Goal: Task Accomplishment & Management: Complete application form

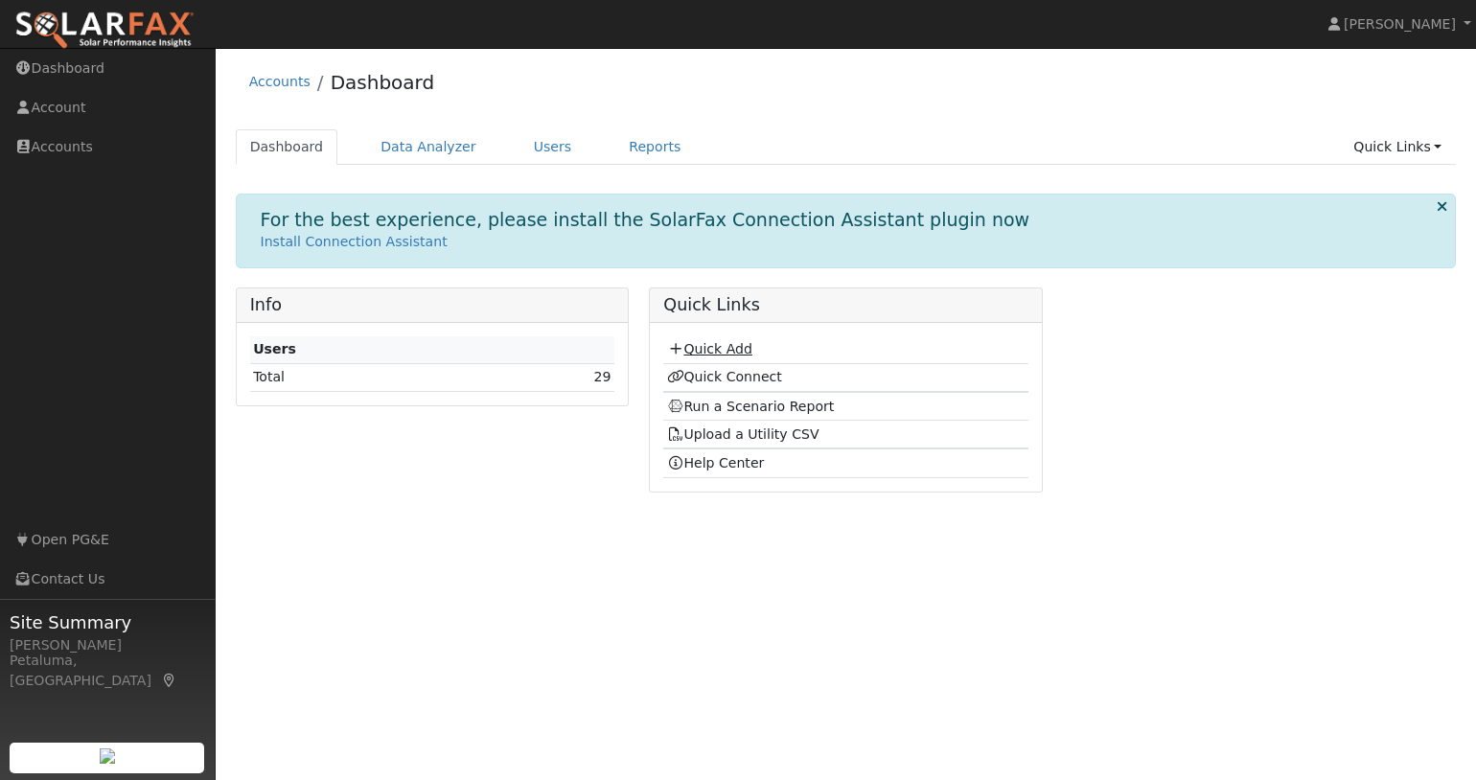
click at [709, 343] on link "Quick Add" at bounding box center [709, 348] width 85 height 15
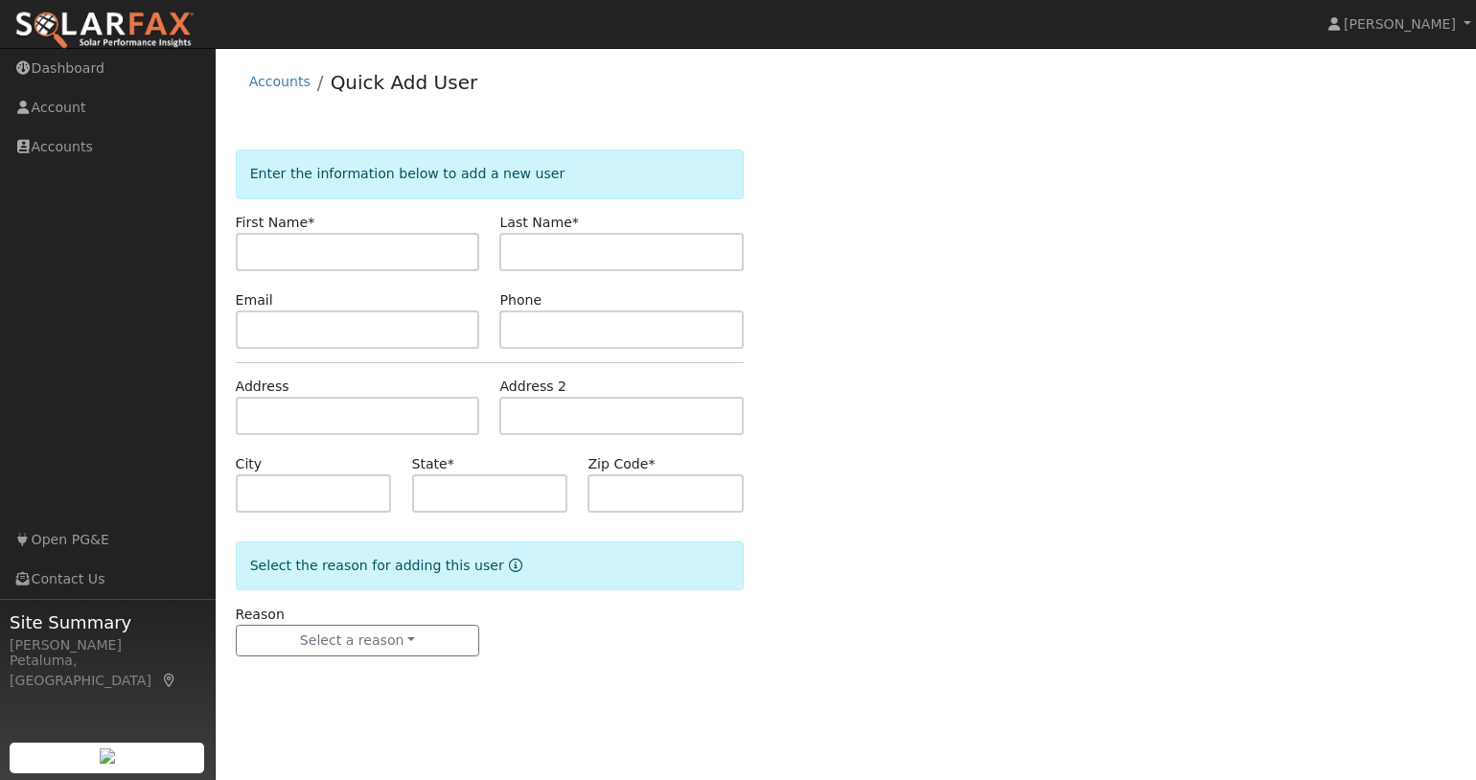
click at [330, 249] on input "text" at bounding box center [358, 252] width 244 height 38
type input "karena"
type input "Weil"
type input "karenaweil@gmail.com"
type input "4155045493"
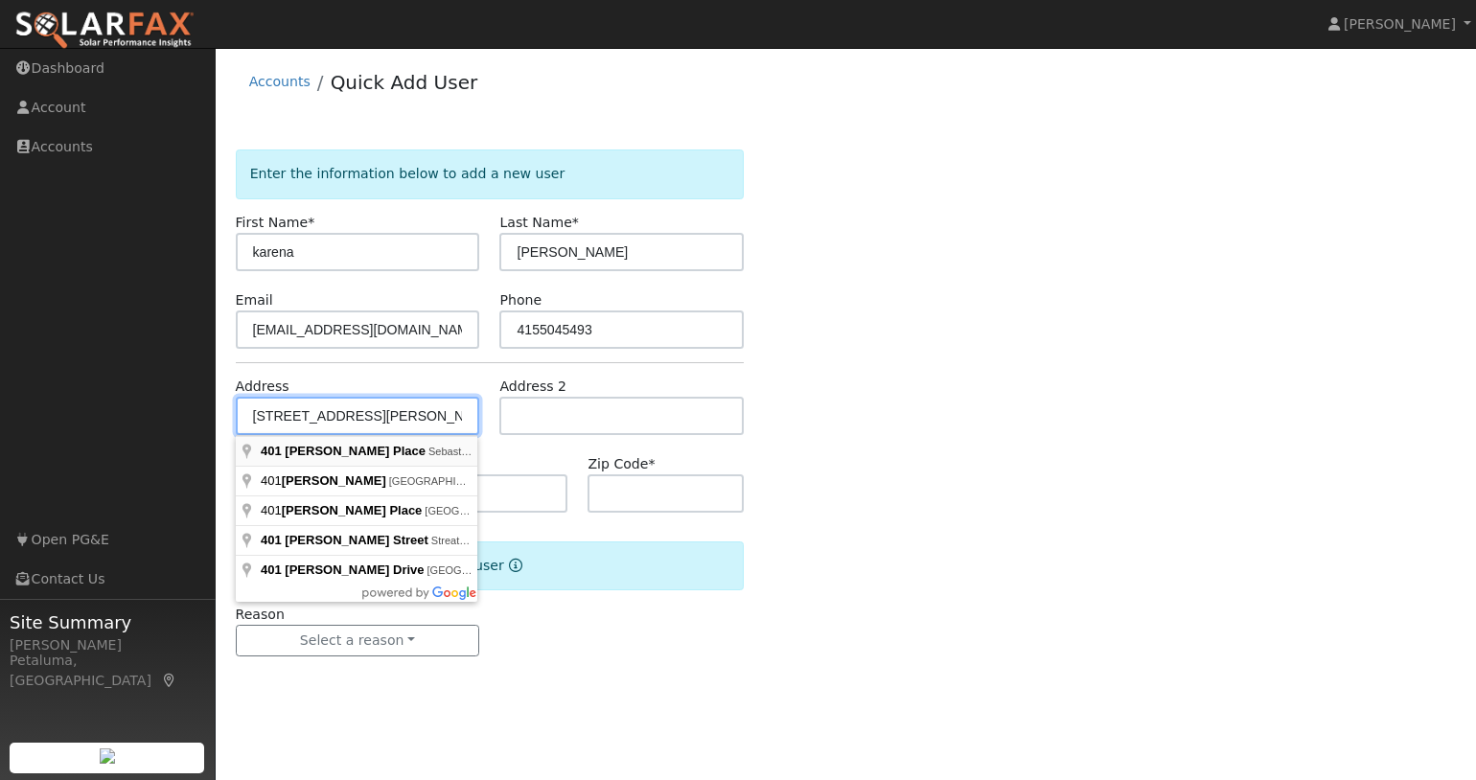
type input "401 Michael Place"
type input "Sebastopol"
type input "CA"
type input "95472"
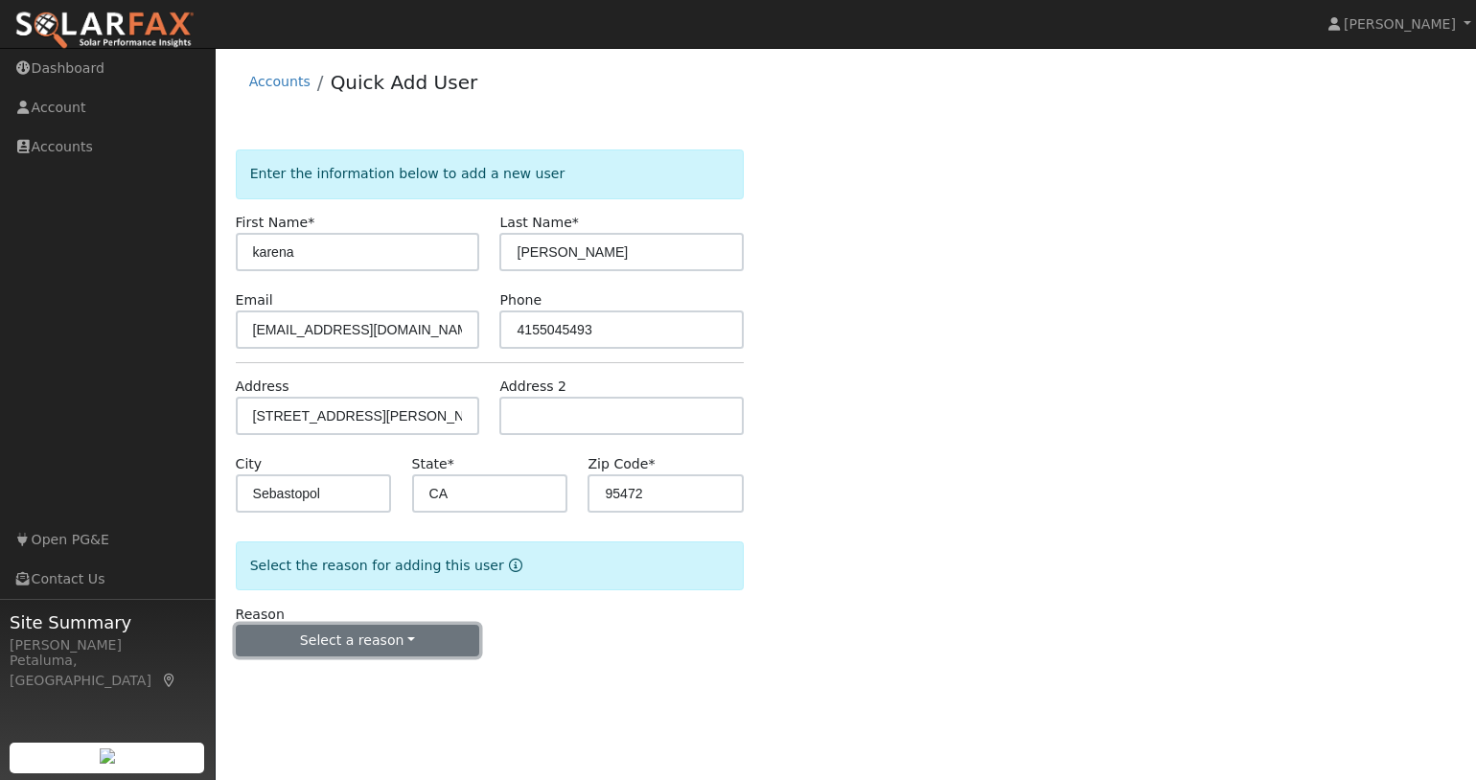
click at [334, 642] on button "Select a reason" at bounding box center [358, 641] width 244 height 33
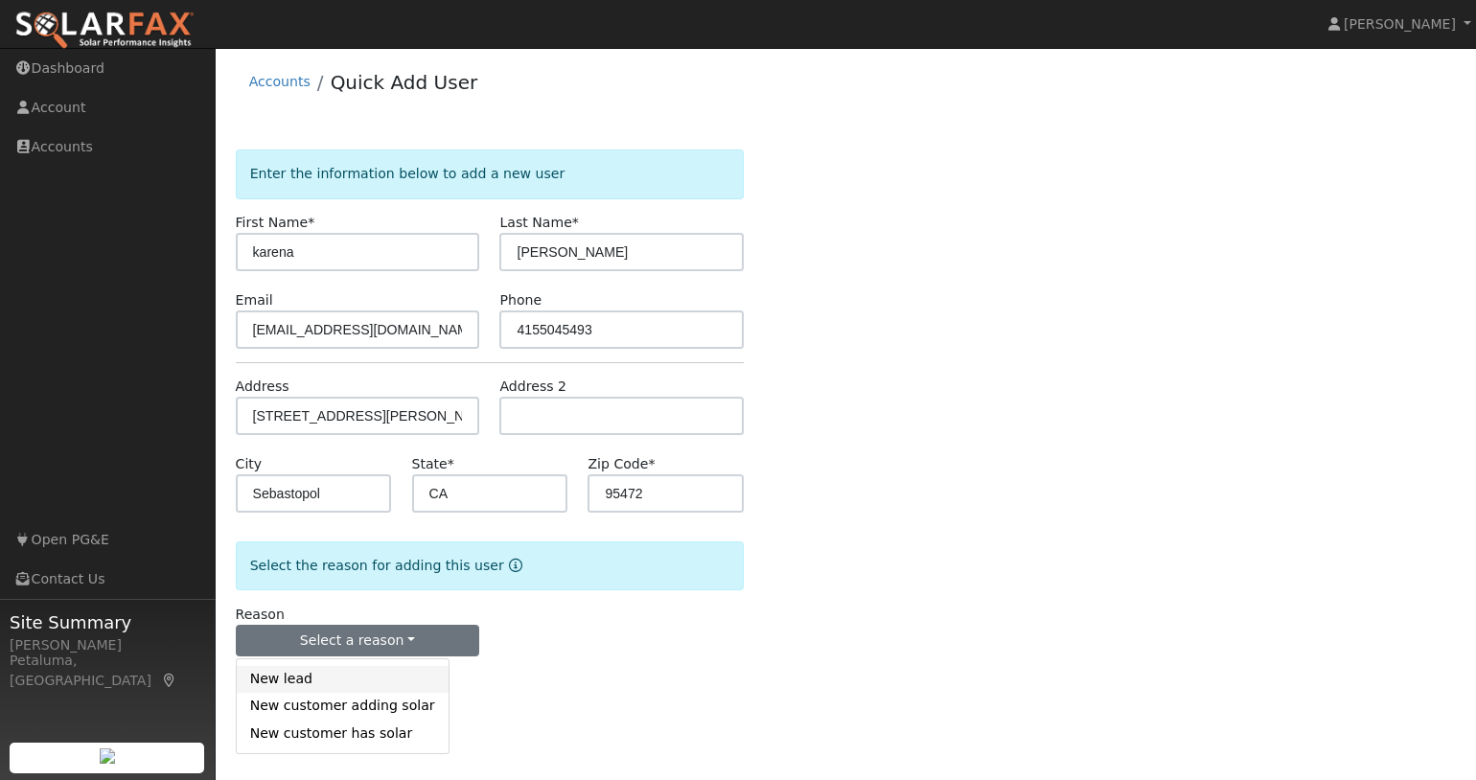
click at [317, 673] on link "New lead" at bounding box center [343, 679] width 212 height 27
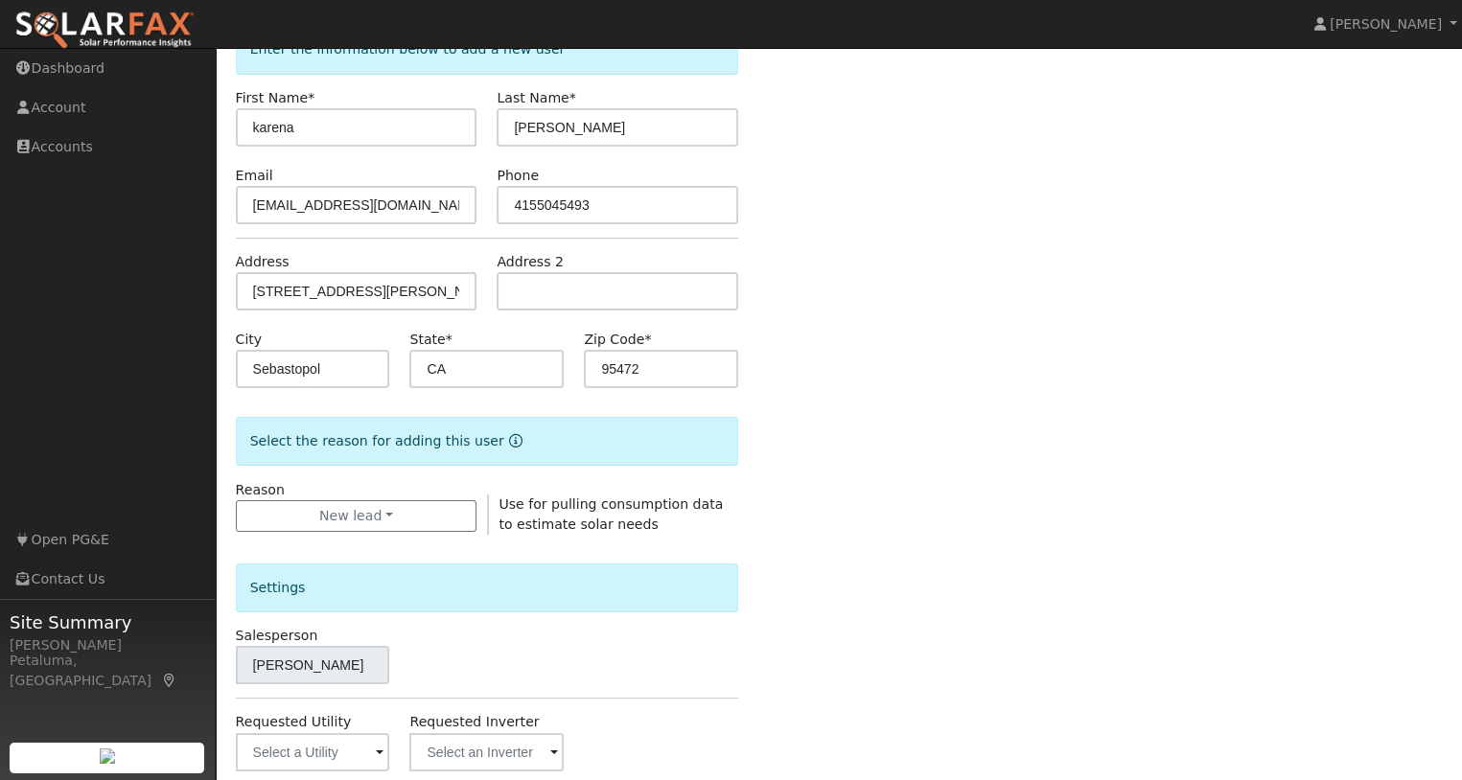
scroll to position [383, 0]
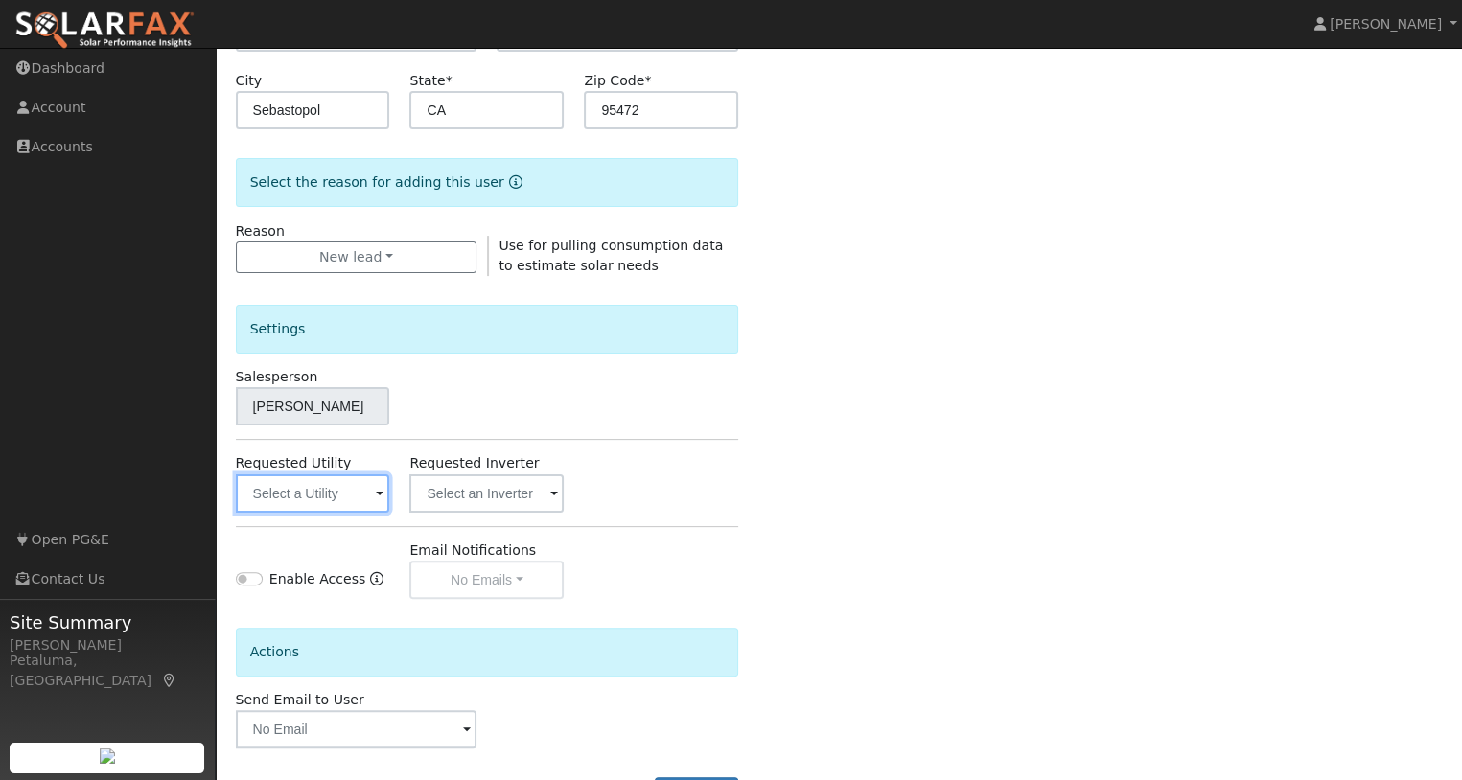
click at [360, 494] on input "text" at bounding box center [313, 493] width 154 height 38
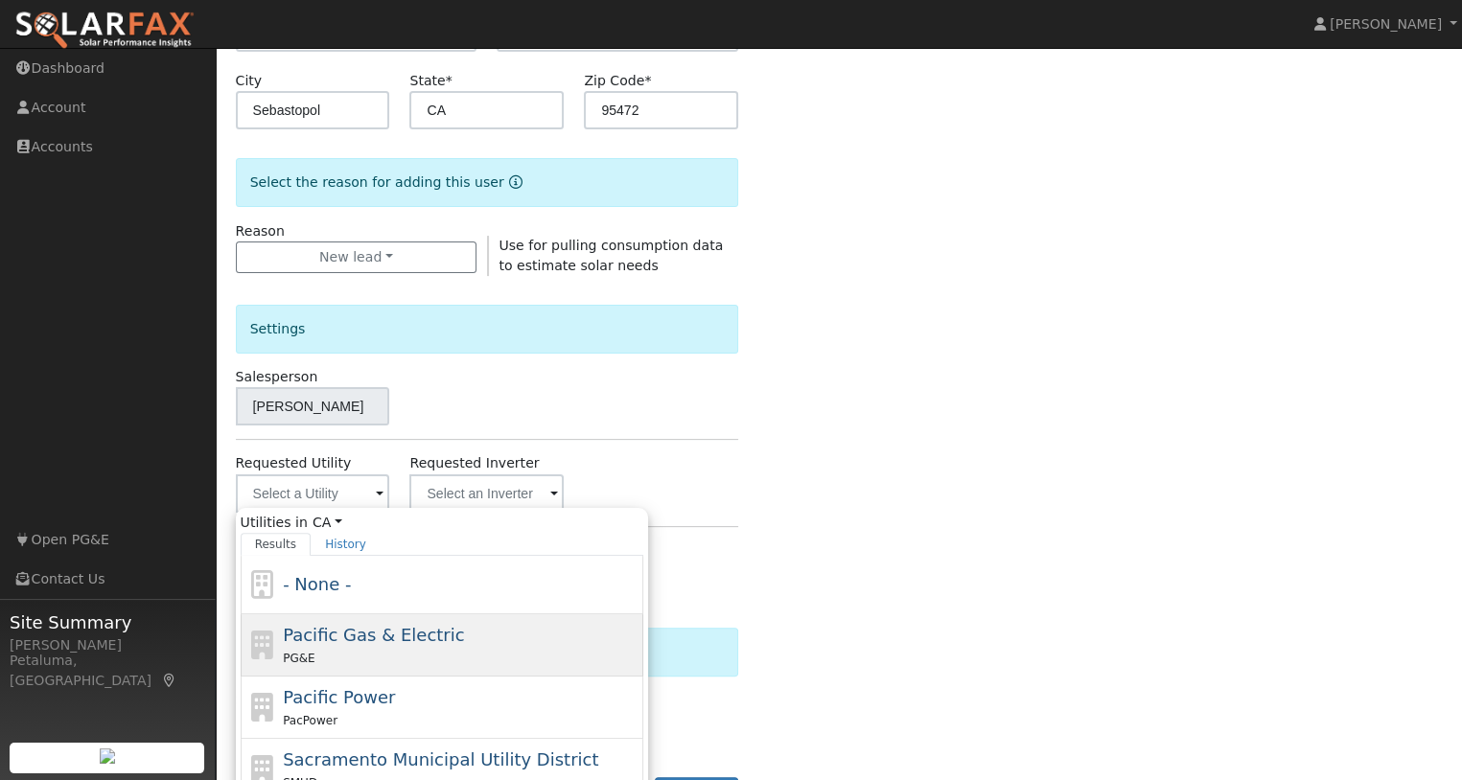
click at [380, 640] on span "Pacific Gas & Electric" at bounding box center [373, 635] width 181 height 20
type input "Pacific Gas & Electric"
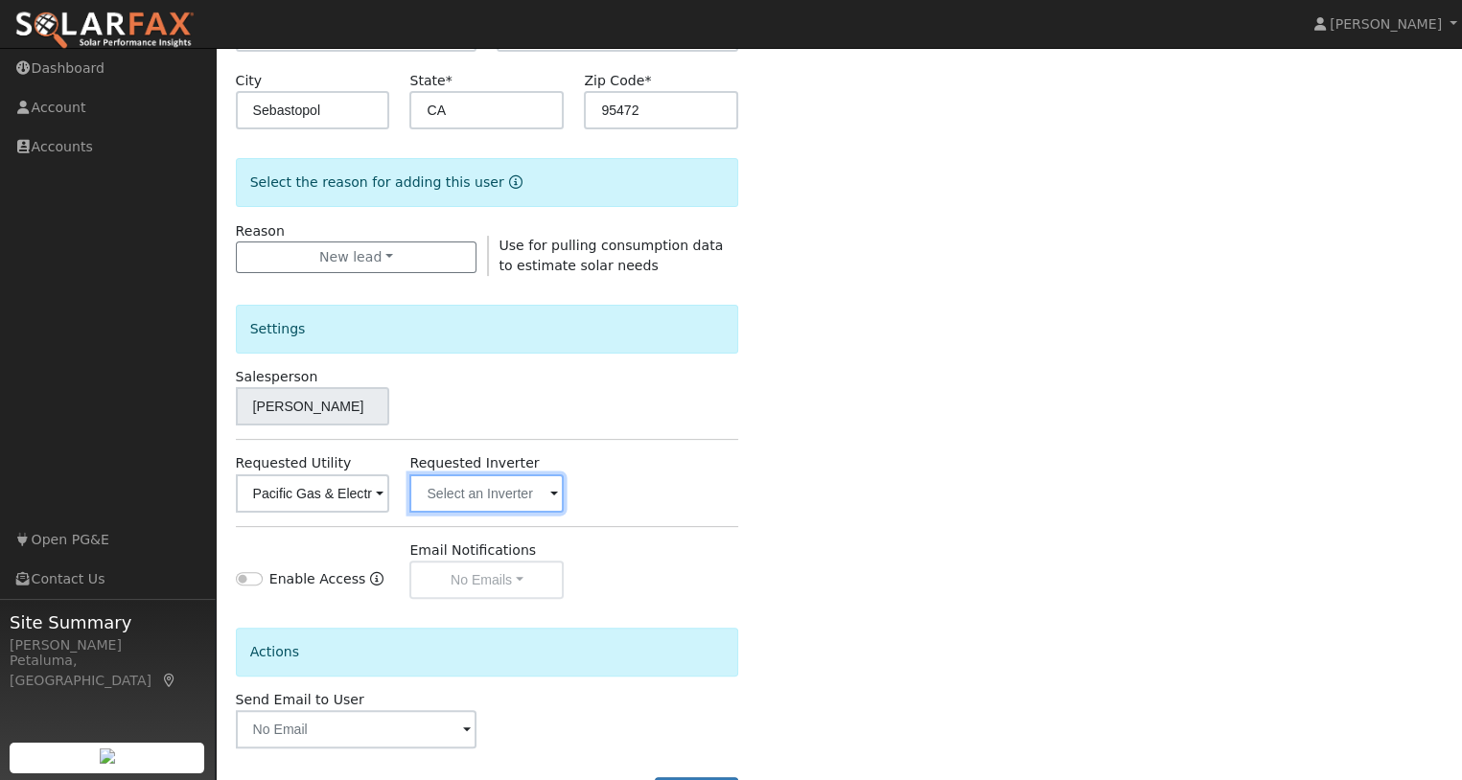
click at [390, 504] on input "text" at bounding box center [313, 493] width 154 height 38
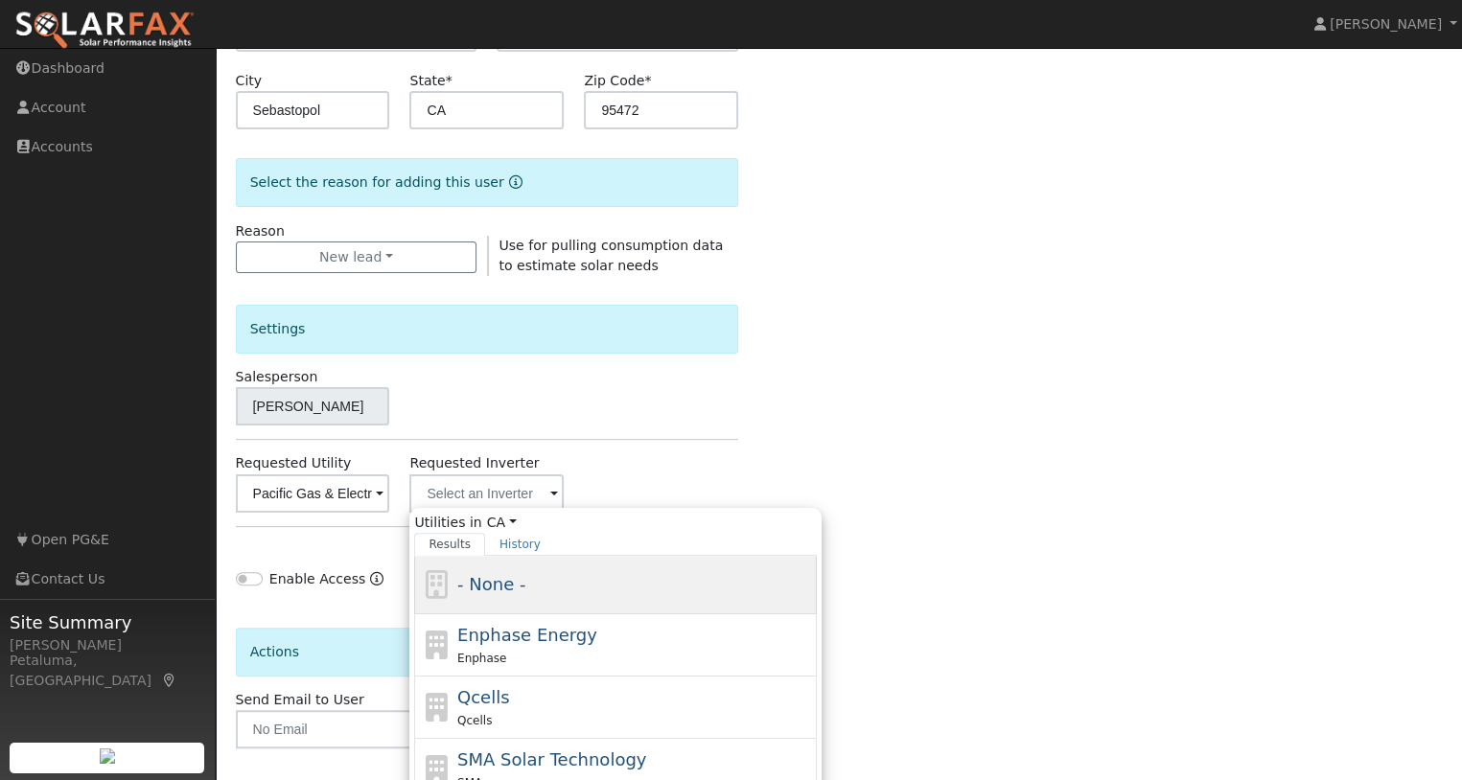
click at [512, 580] on span "- None -" at bounding box center [491, 584] width 68 height 20
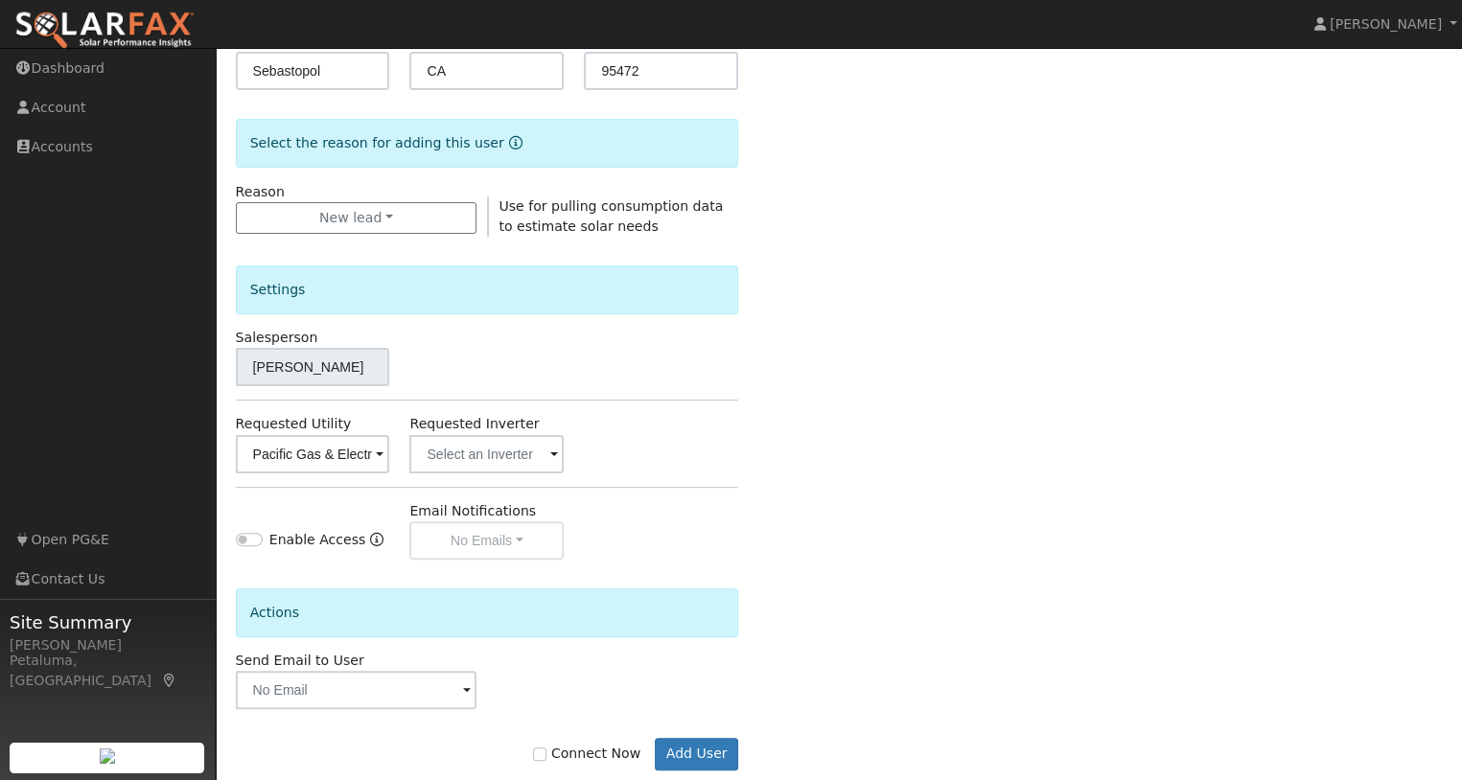
scroll to position [458, 0]
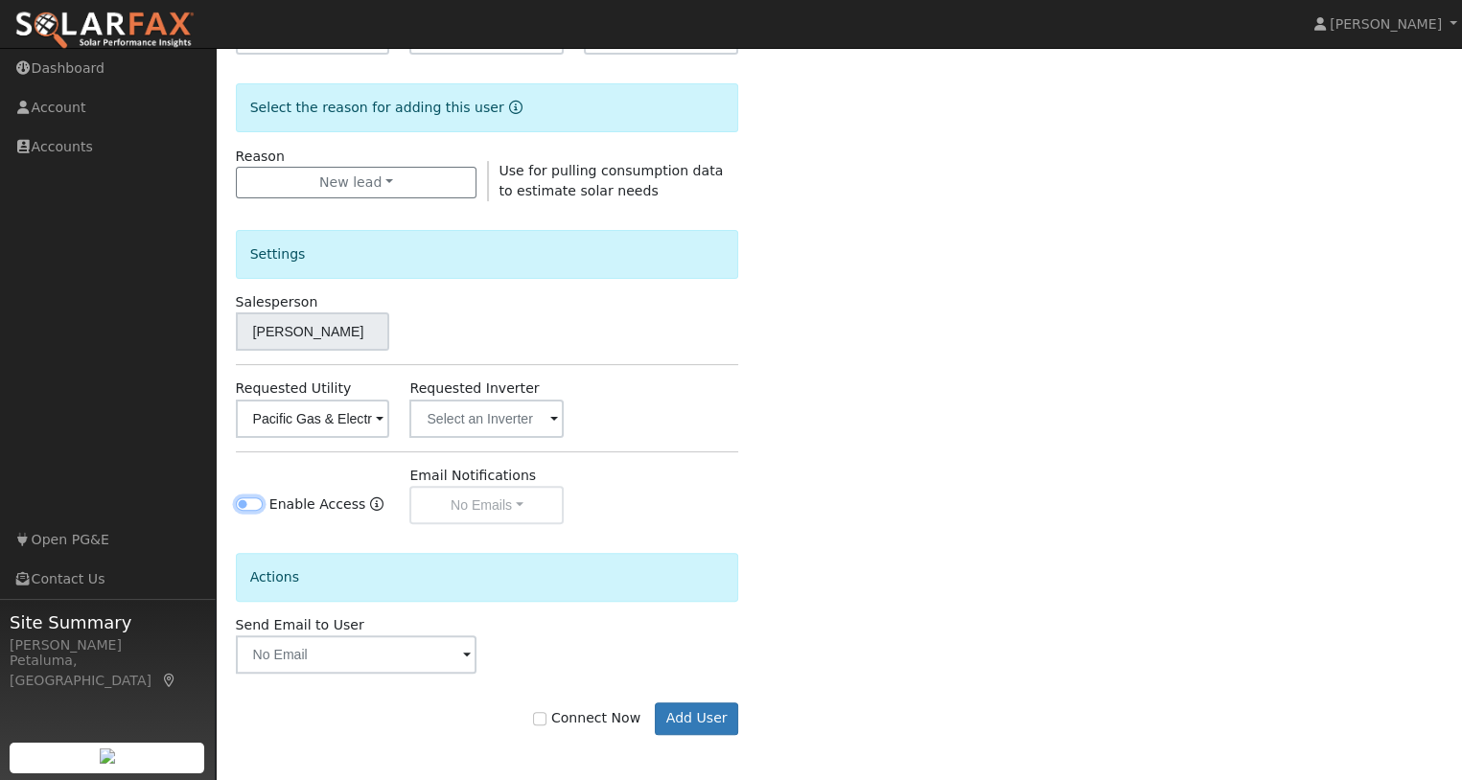
click at [246, 504] on input "Enable Access" at bounding box center [249, 503] width 27 height 13
click at [476, 515] on button "No Emails" at bounding box center [486, 505] width 154 height 38
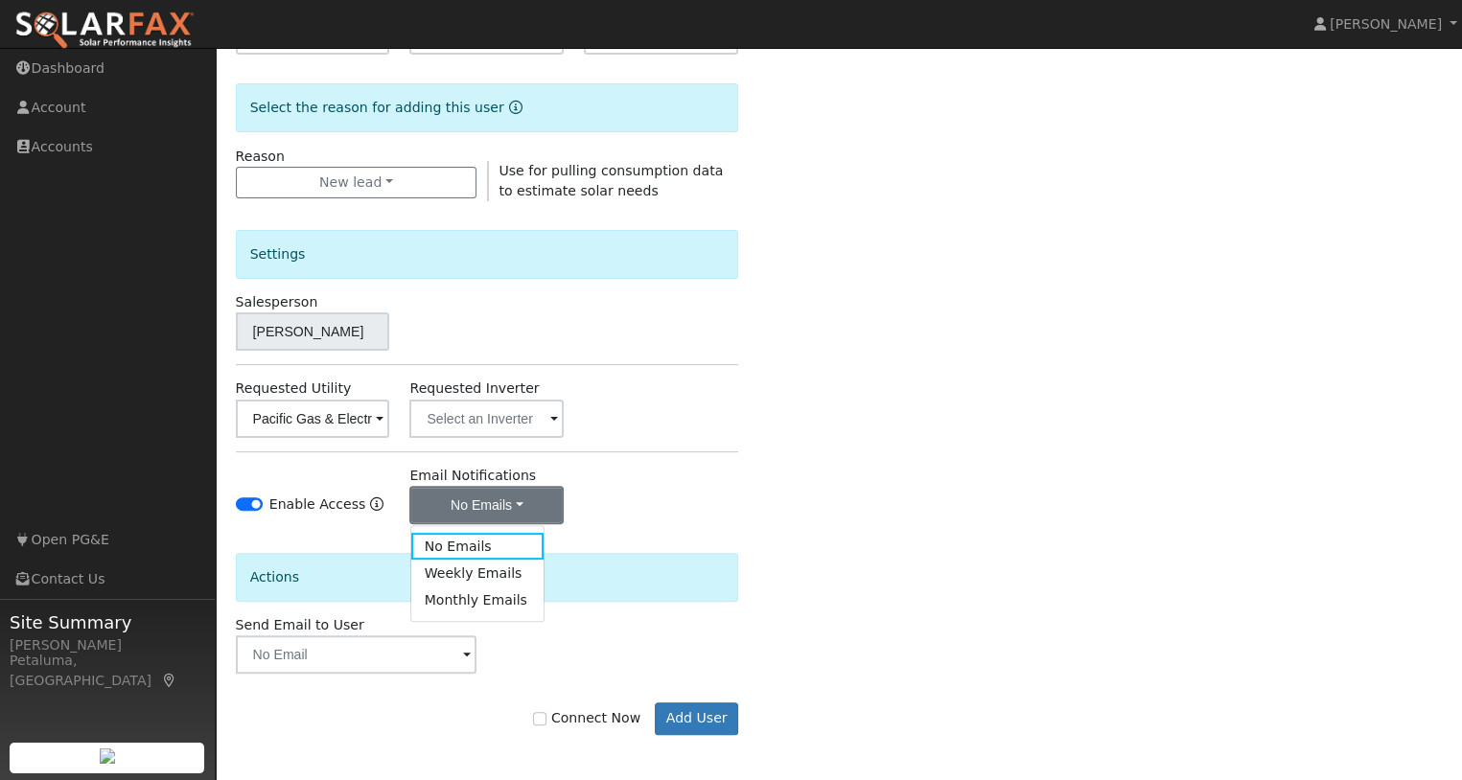
drag, startPoint x: 764, startPoint y: 481, endPoint x: 493, endPoint y: 486, distance: 271.3
click at [763, 481] on div "Enter the information below to add a new user First Name * karena Last Name * W…" at bounding box center [839, 232] width 1207 height 1082
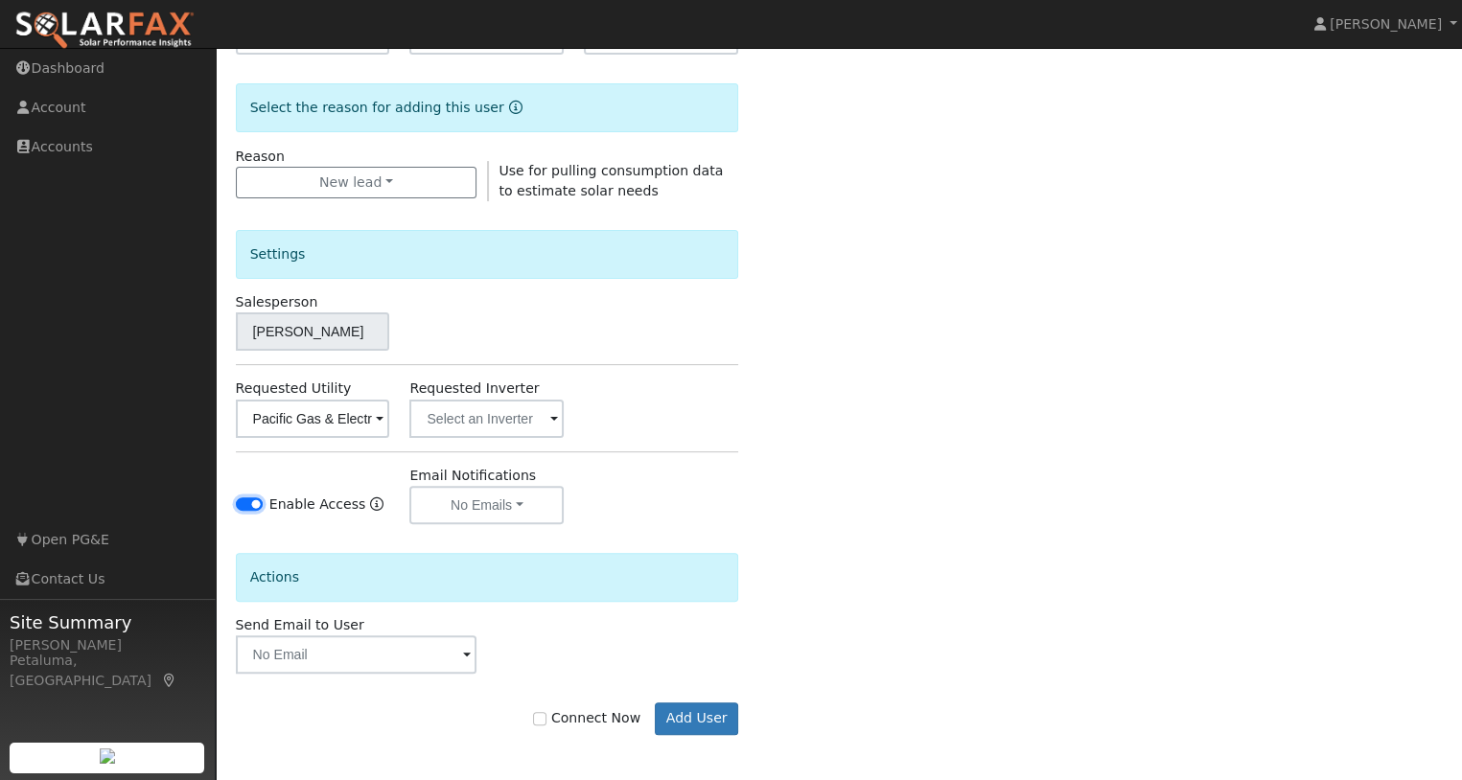
click at [253, 498] on input "Enable Access" at bounding box center [249, 503] width 27 height 13
checkbox input "false"
click at [398, 657] on input "text" at bounding box center [357, 654] width 242 height 38
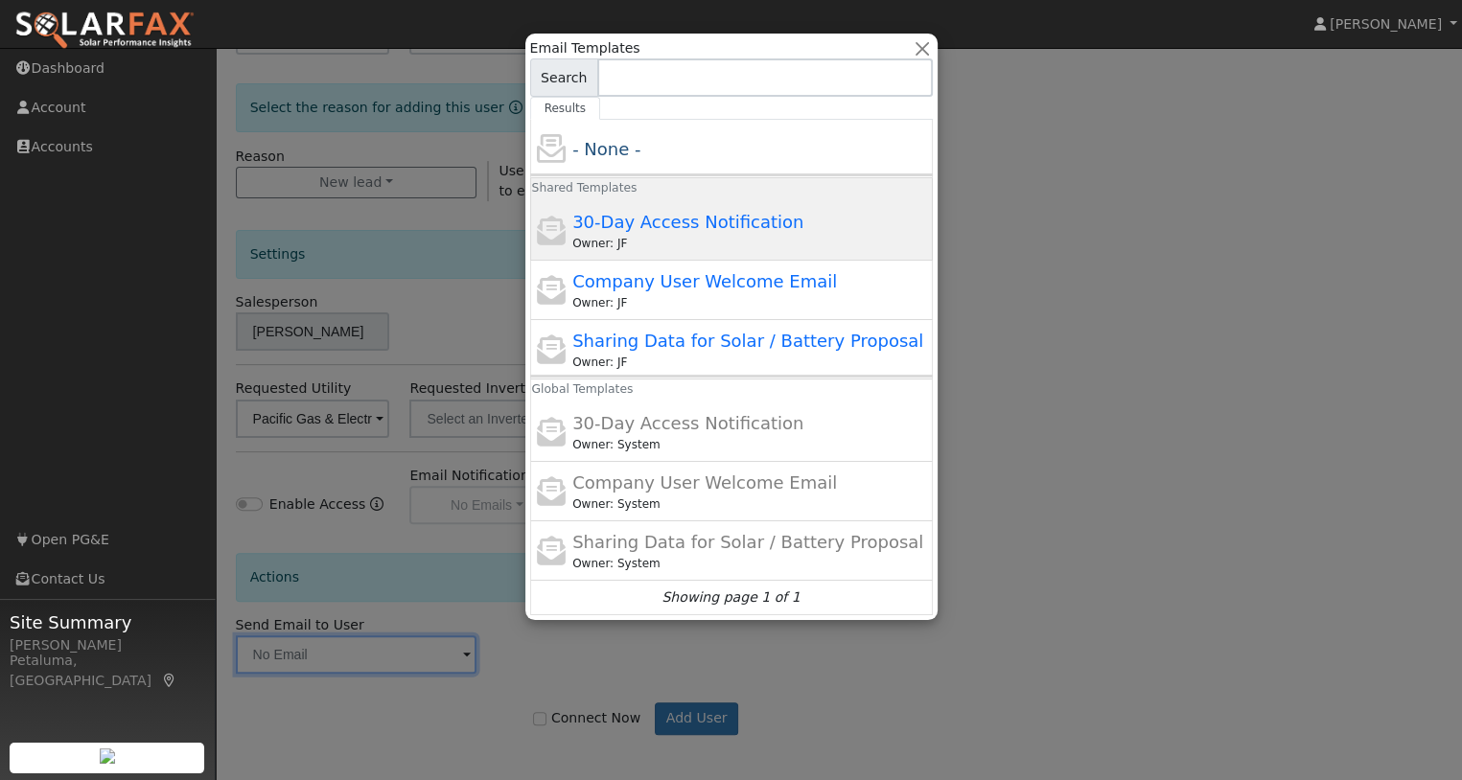
click at [695, 227] on span "30-Day Access Notification" at bounding box center [687, 222] width 231 height 20
type input "30-Day Access Notification"
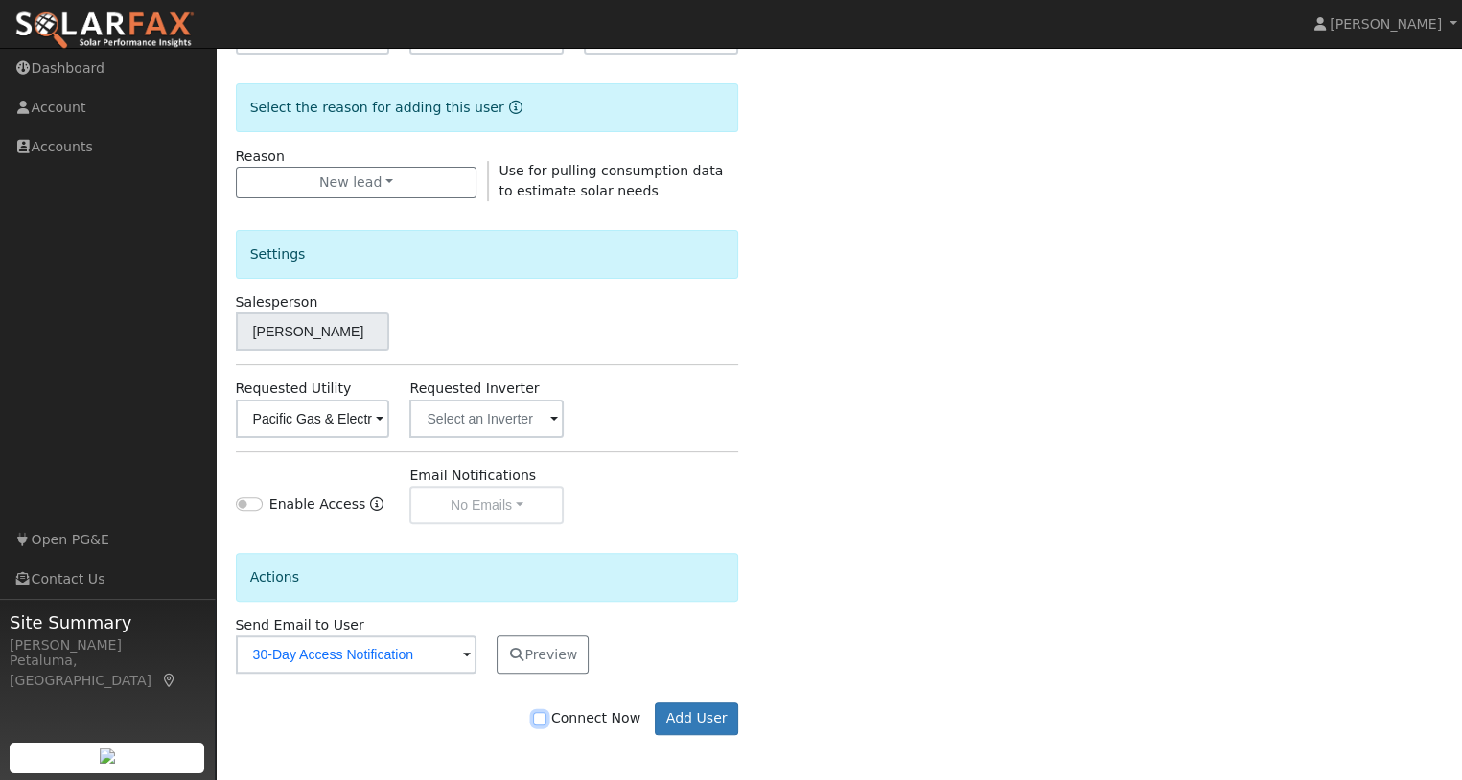
click at [546, 712] on input "Connect Now" at bounding box center [539, 718] width 13 height 13
checkbox input "true"
click at [700, 713] on button "Add User" at bounding box center [696, 719] width 83 height 33
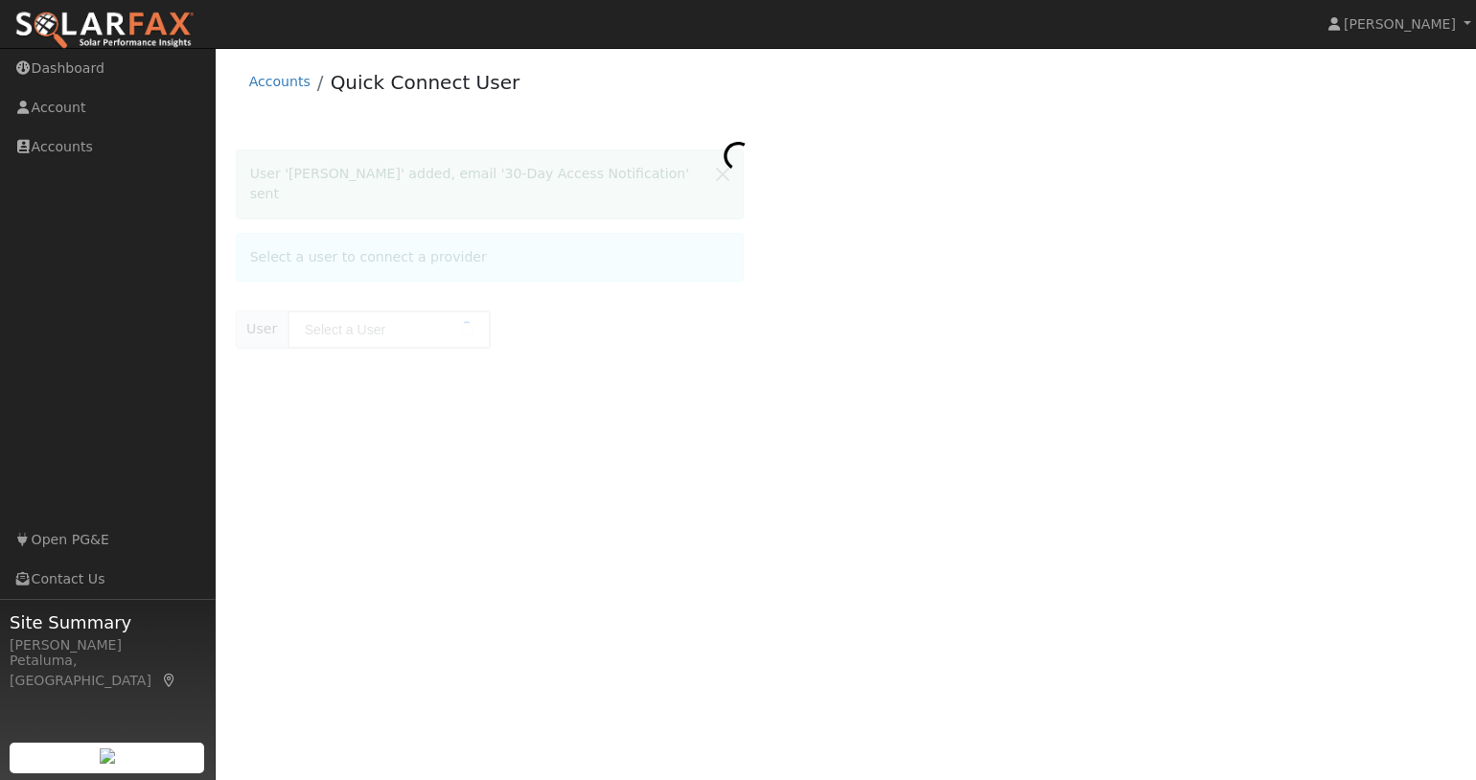
type input "[PERSON_NAME]"
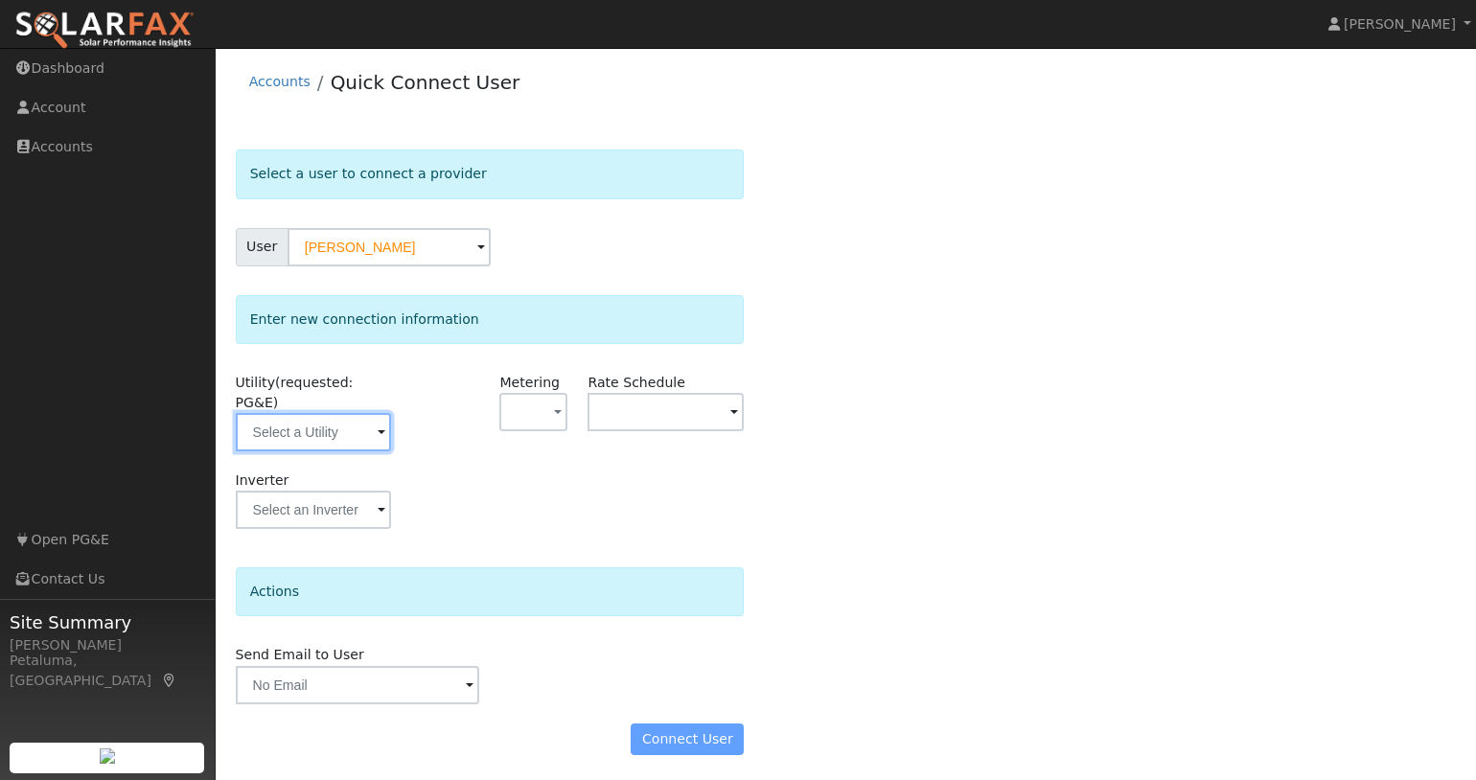
click at [377, 413] on input "text" at bounding box center [314, 432] width 156 height 38
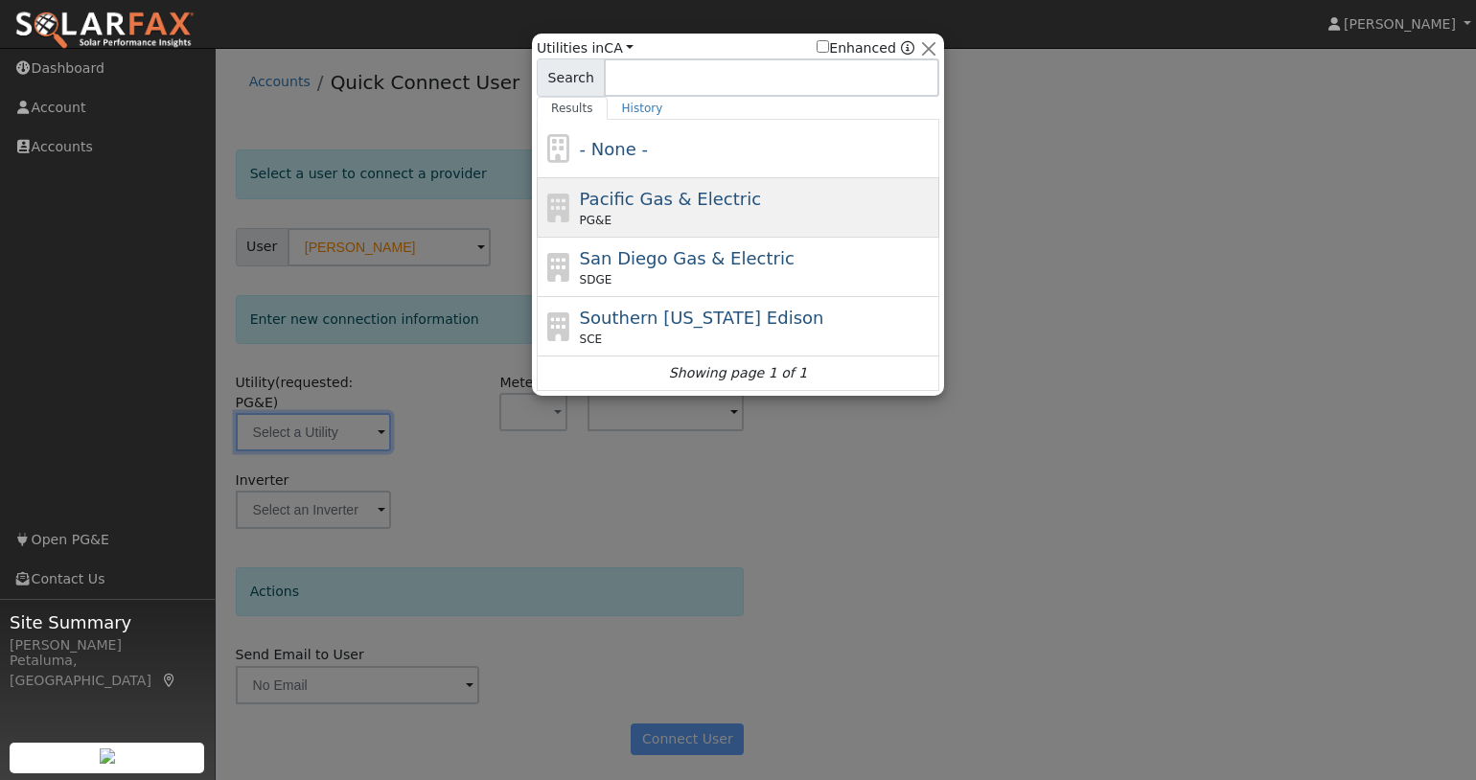
click at [682, 197] on span "Pacific Gas & Electric" at bounding box center [670, 199] width 181 height 20
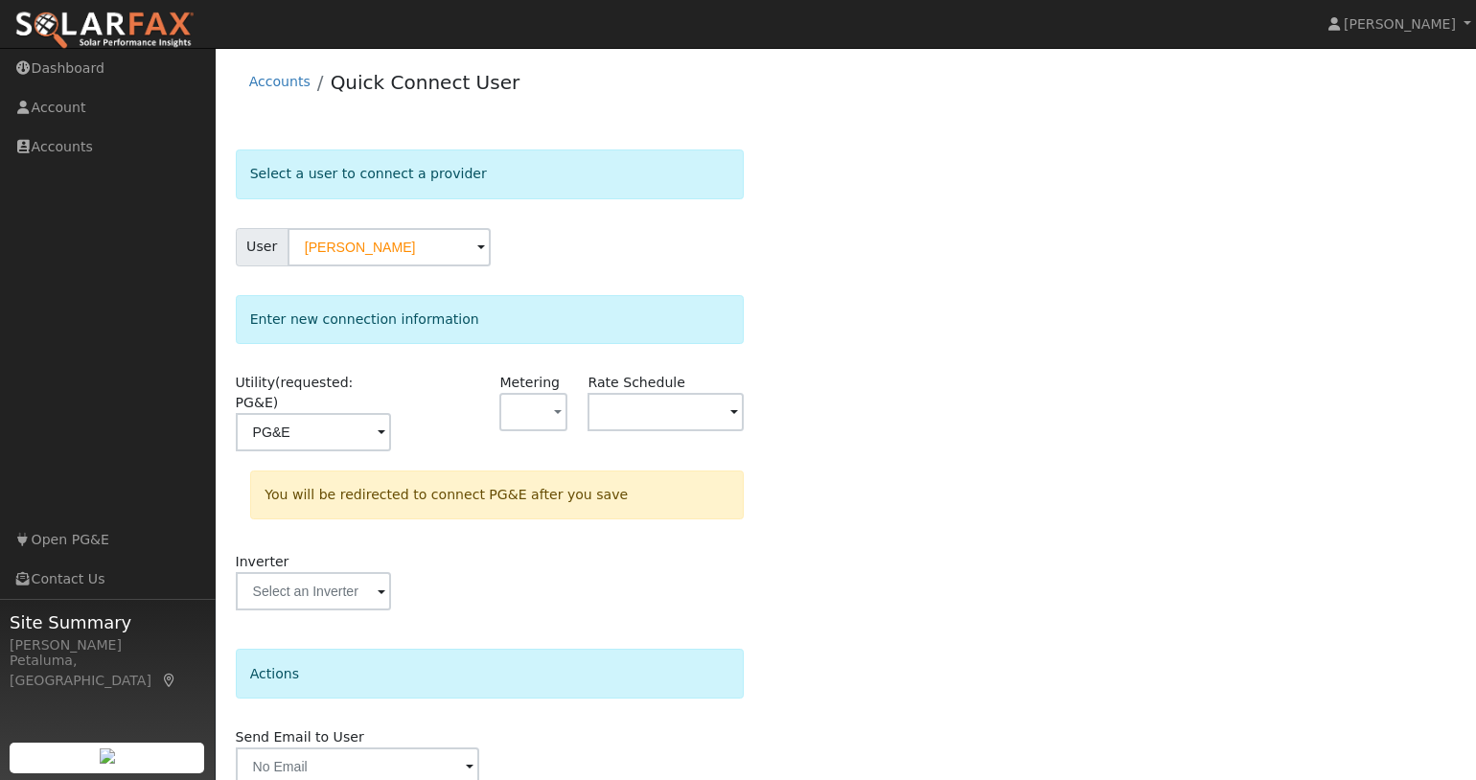
type input "PG&E"
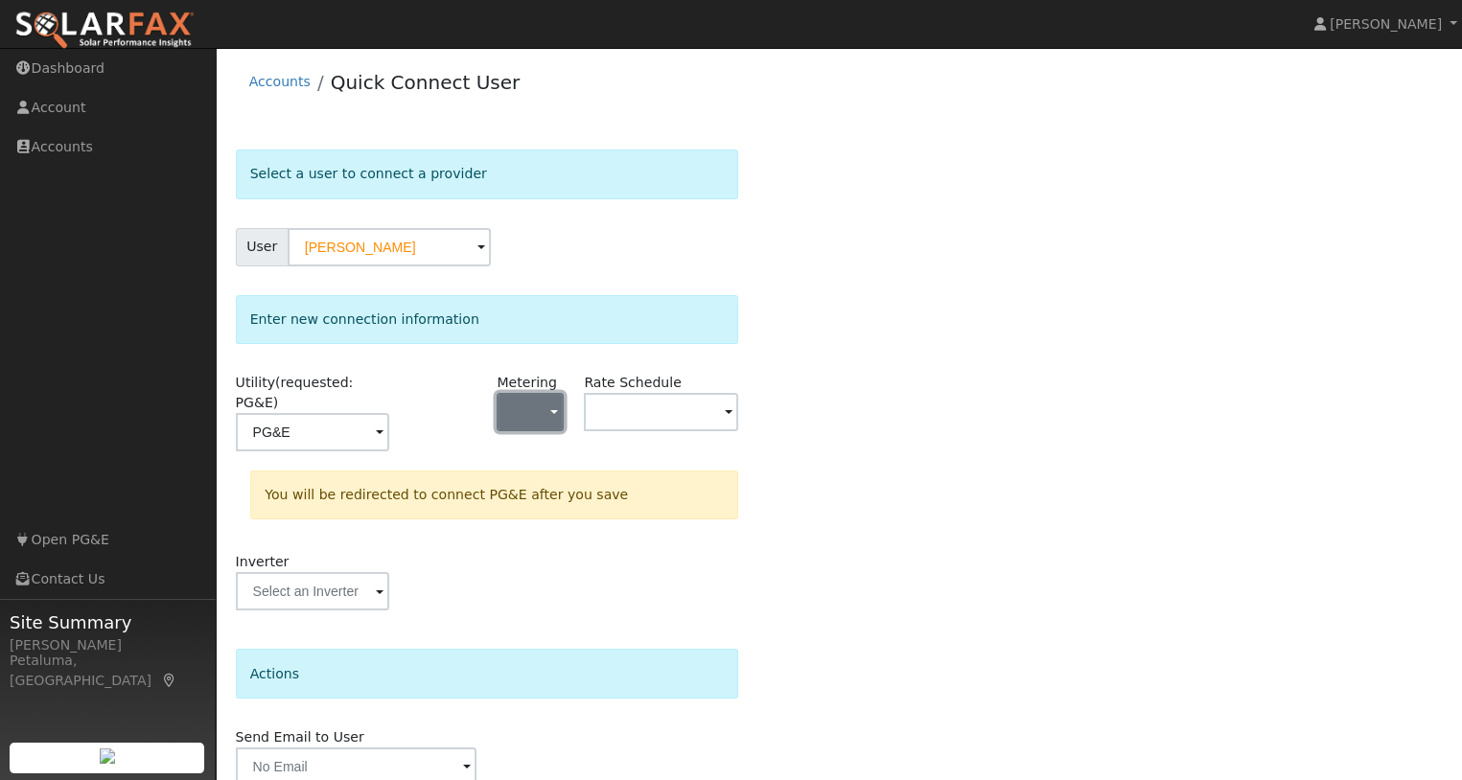
click at [548, 407] on button "button" at bounding box center [529, 412] width 67 height 38
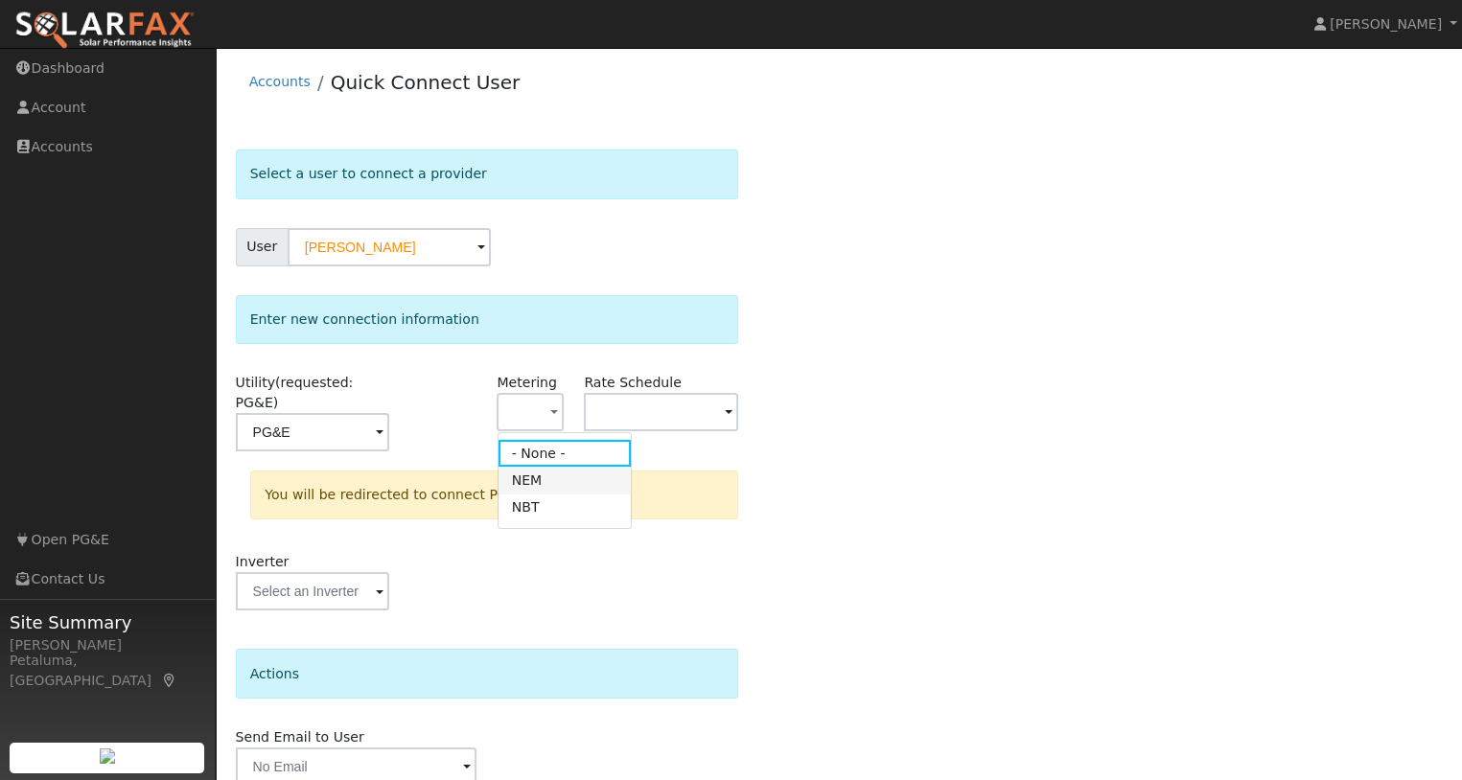
click at [560, 482] on link "NEM" at bounding box center [564, 480] width 133 height 27
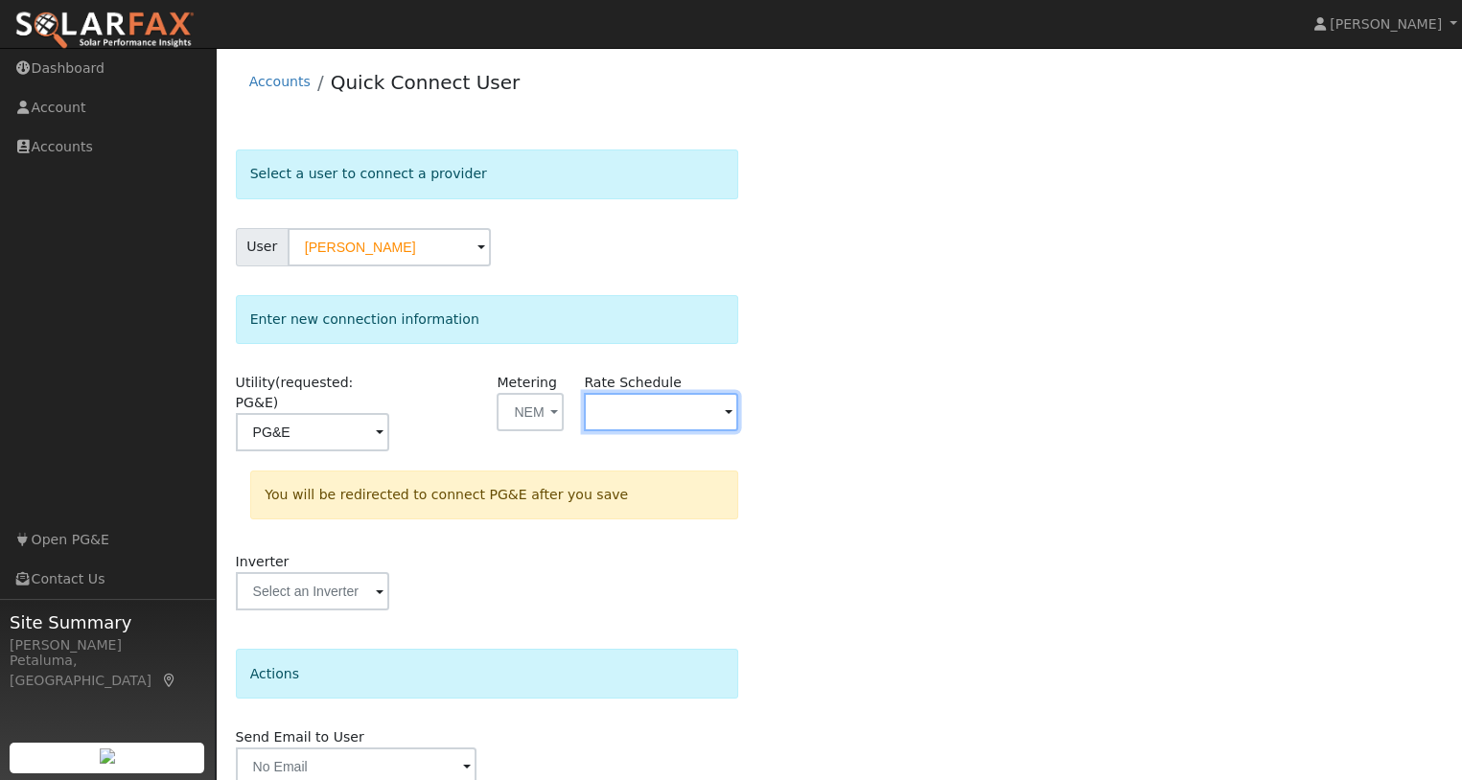
click at [390, 415] on input "text" at bounding box center [313, 432] width 154 height 38
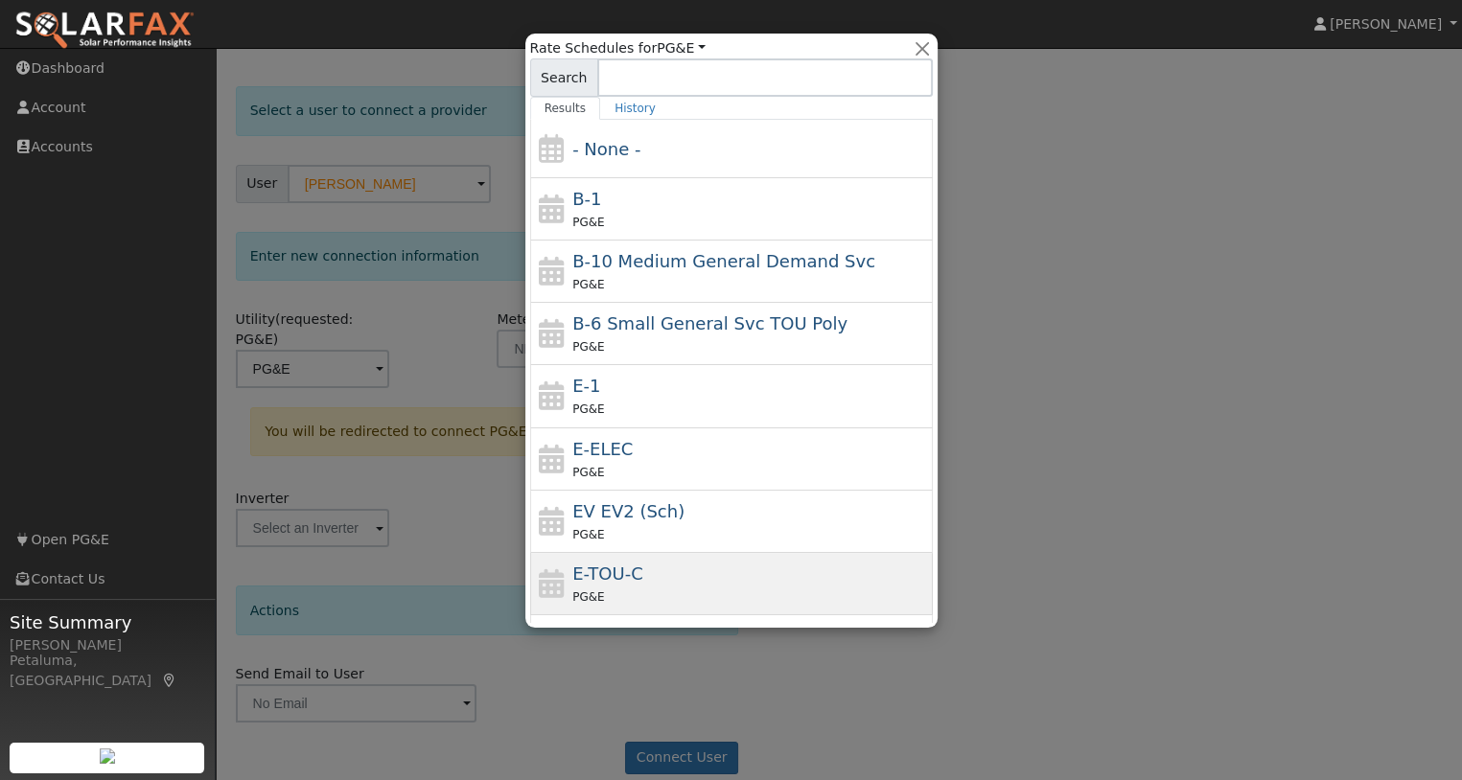
click at [651, 570] on div "E-TOU-C PG&E" at bounding box center [750, 584] width 356 height 46
type input "E-TOU-C"
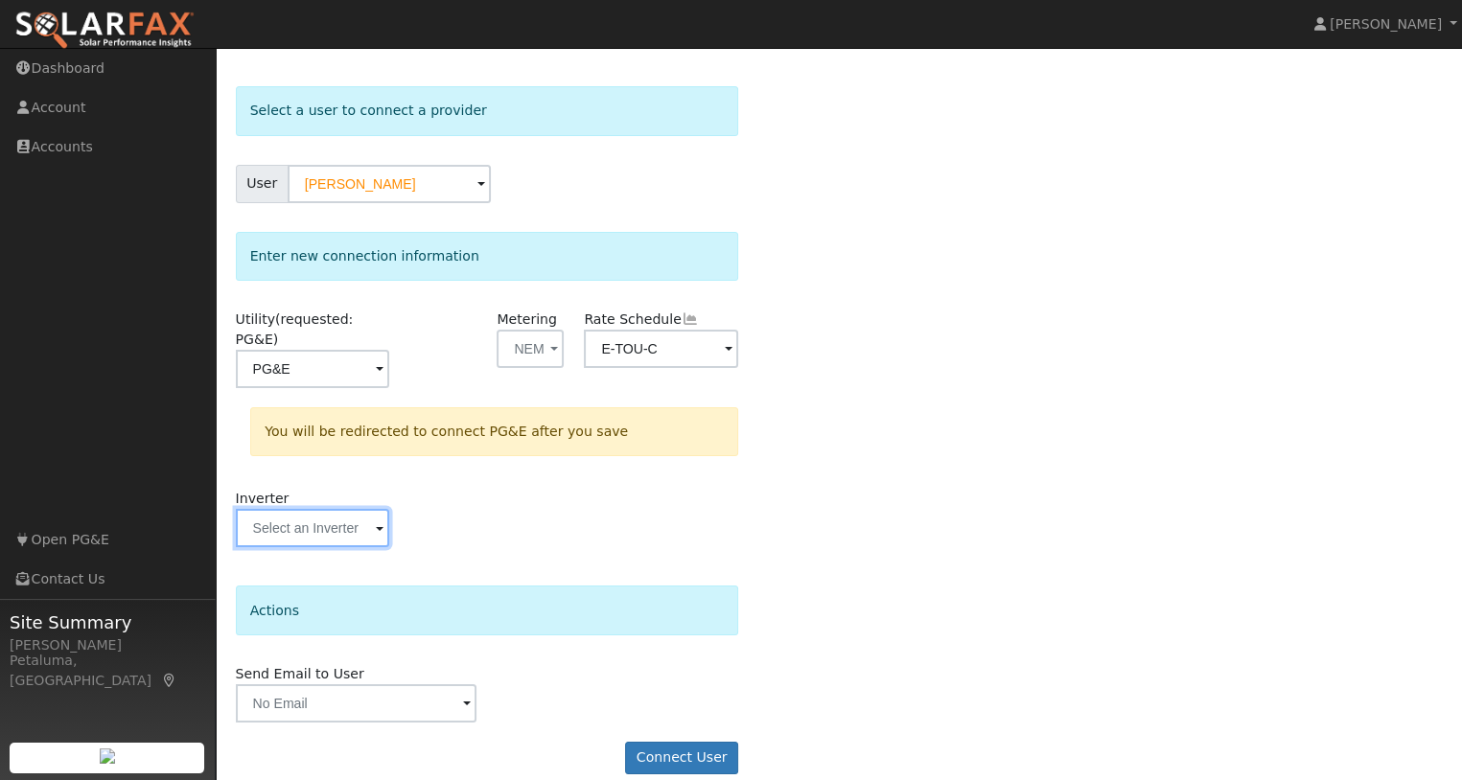
click at [361, 388] on input "text" at bounding box center [313, 369] width 154 height 38
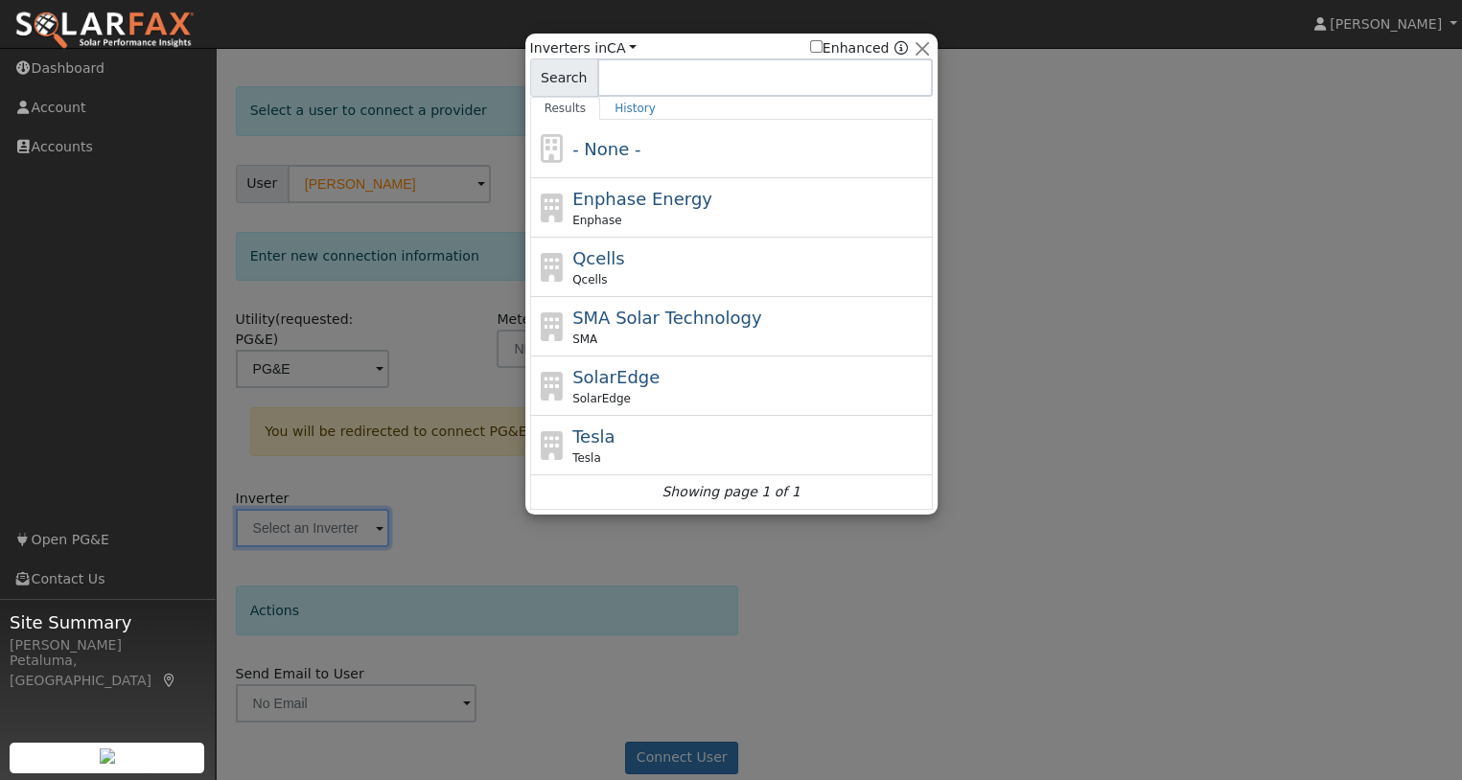
click at [1078, 413] on div at bounding box center [731, 390] width 1462 height 780
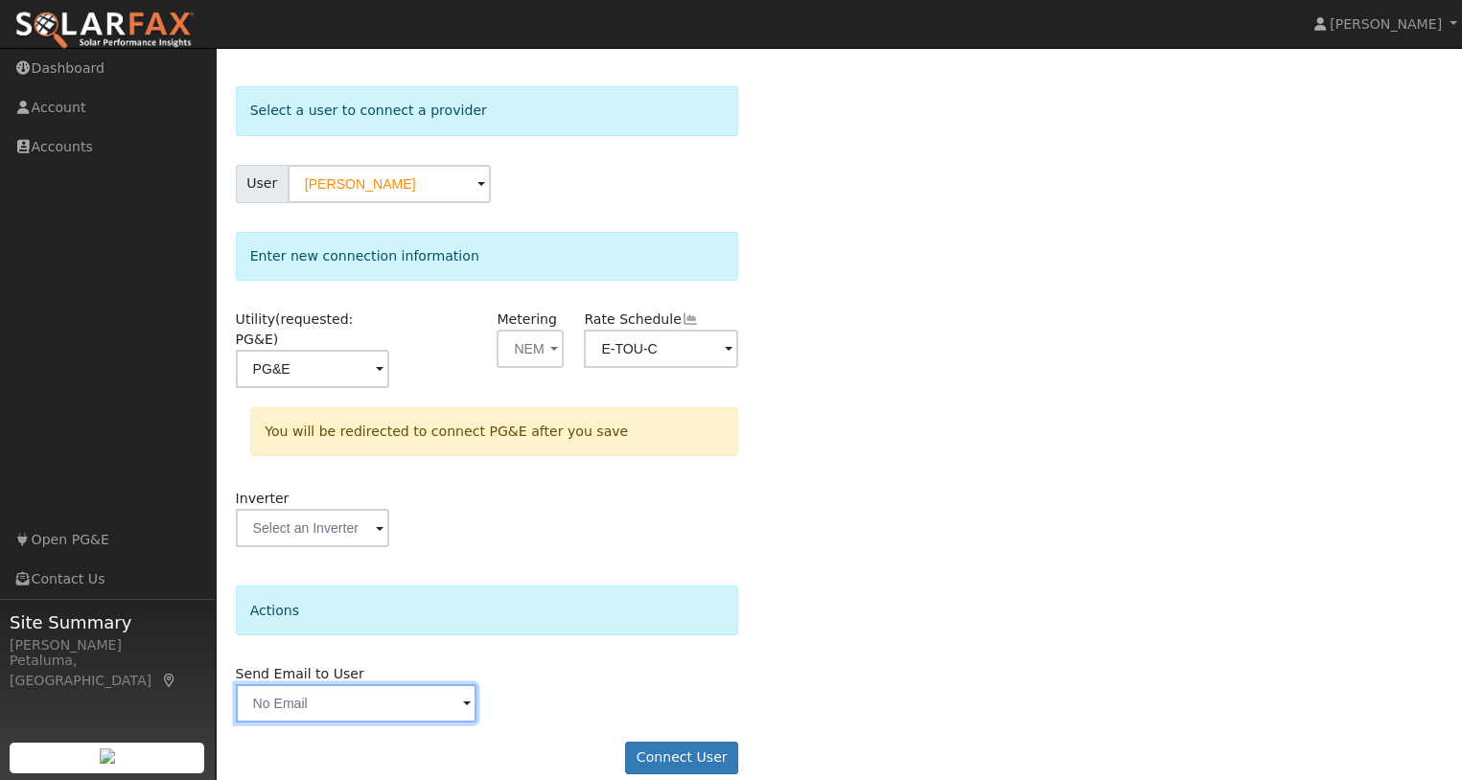
click at [364, 684] on input "text" at bounding box center [357, 703] width 242 height 38
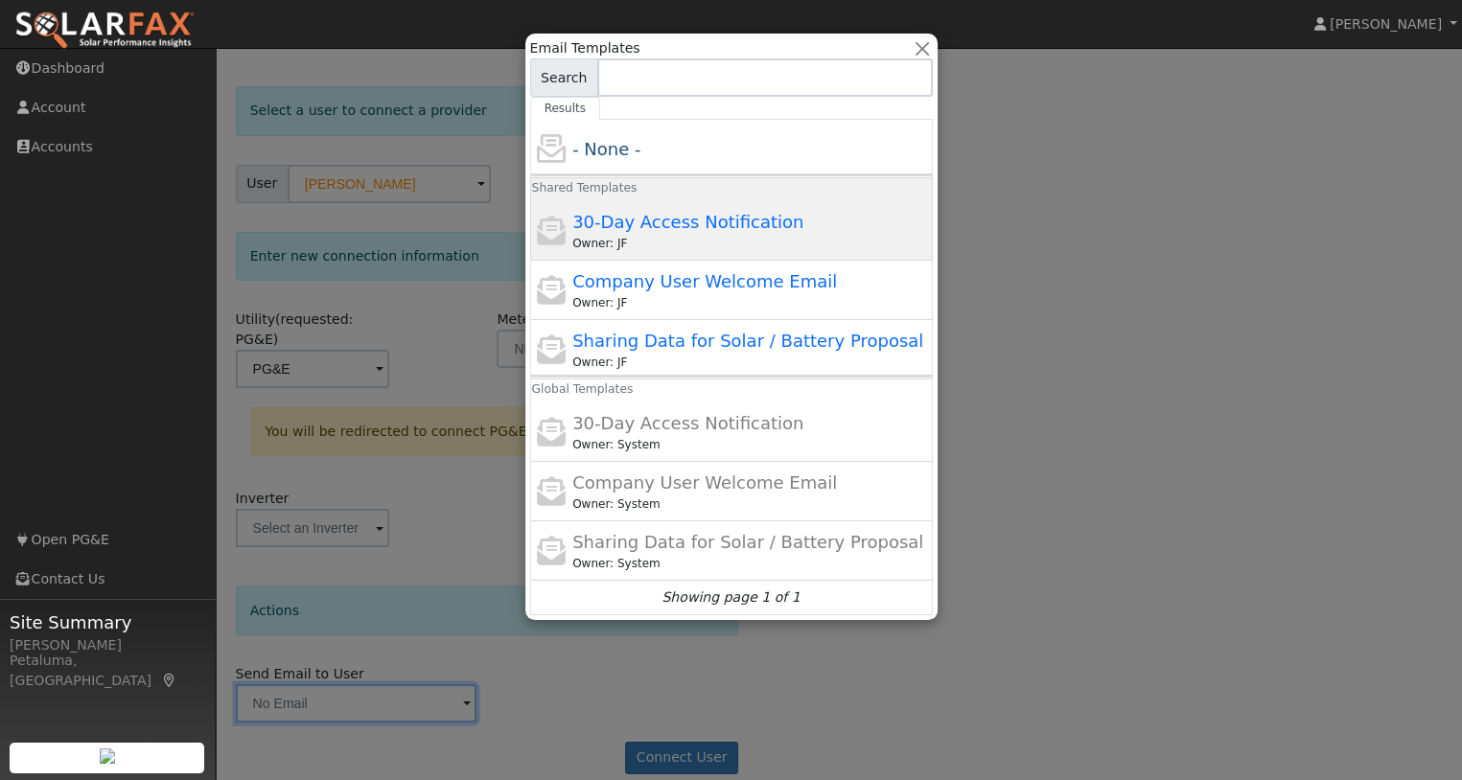
click at [812, 220] on div "30-Day Access Notification Owner: JF" at bounding box center [750, 230] width 356 height 43
type input "30-Day Access Notification"
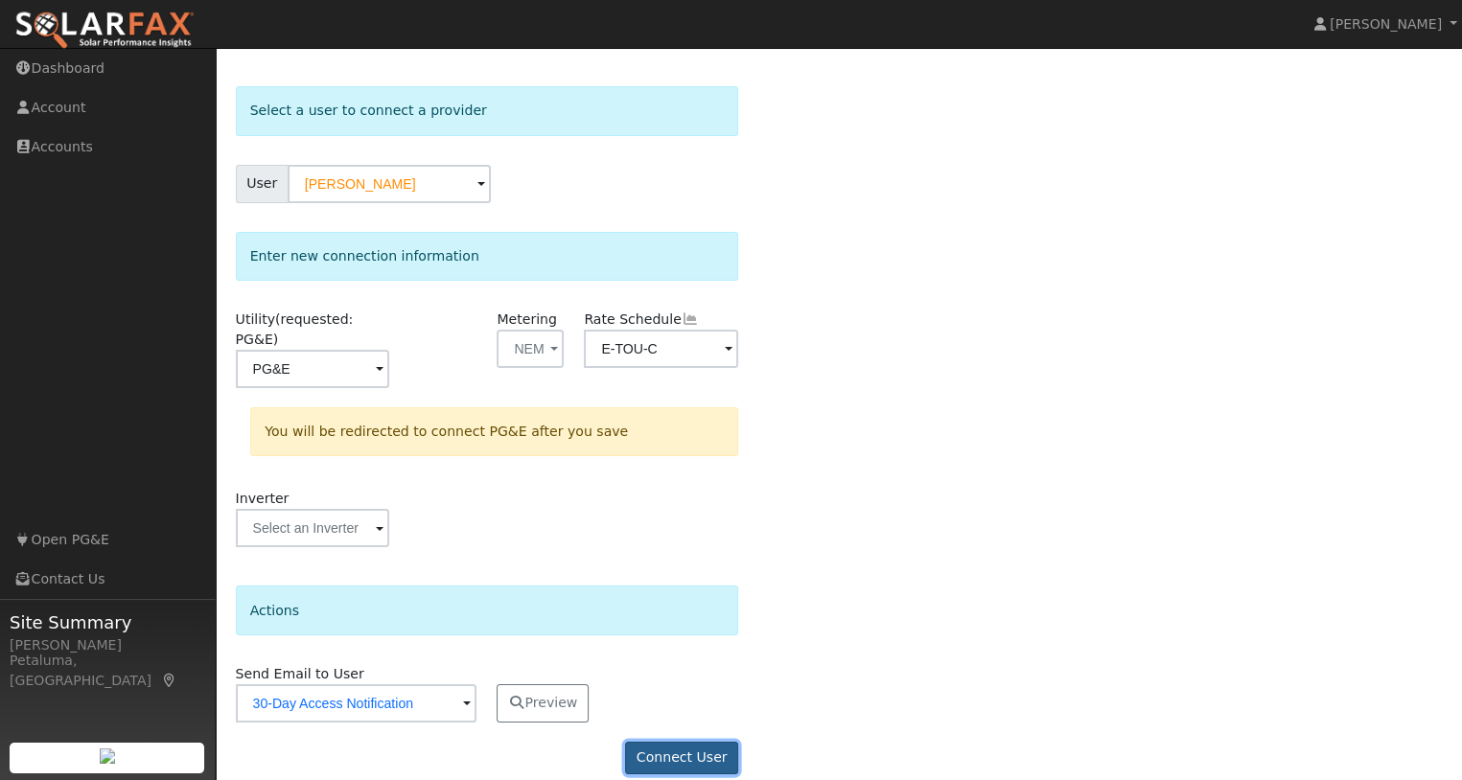
click at [706, 742] on button "Connect User" at bounding box center [681, 758] width 113 height 33
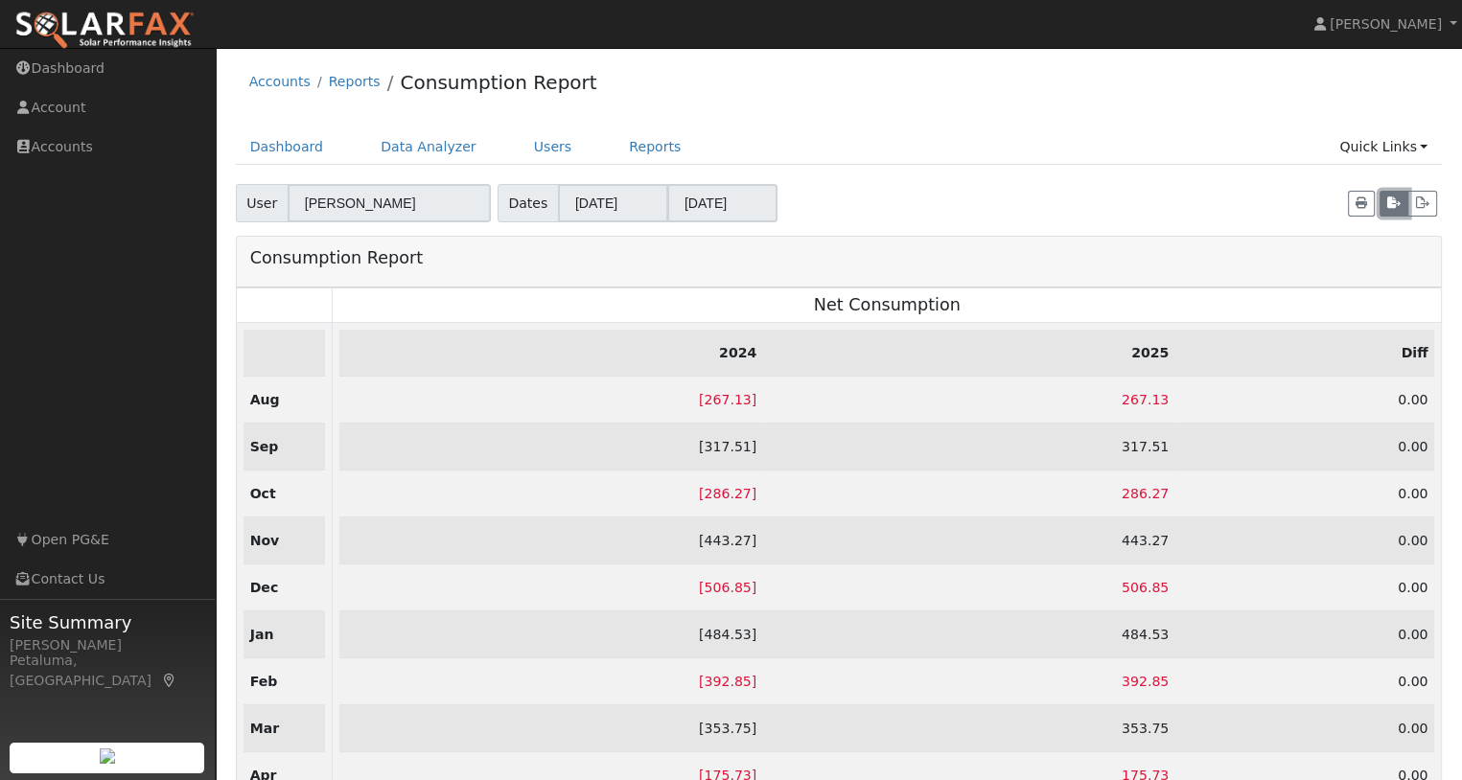
click at [1395, 200] on icon "button" at bounding box center [1393, 203] width 13 height 12
click at [1396, 200] on icon "button" at bounding box center [1393, 203] width 13 height 12
